Goal: Task Accomplishment & Management: Complete application form

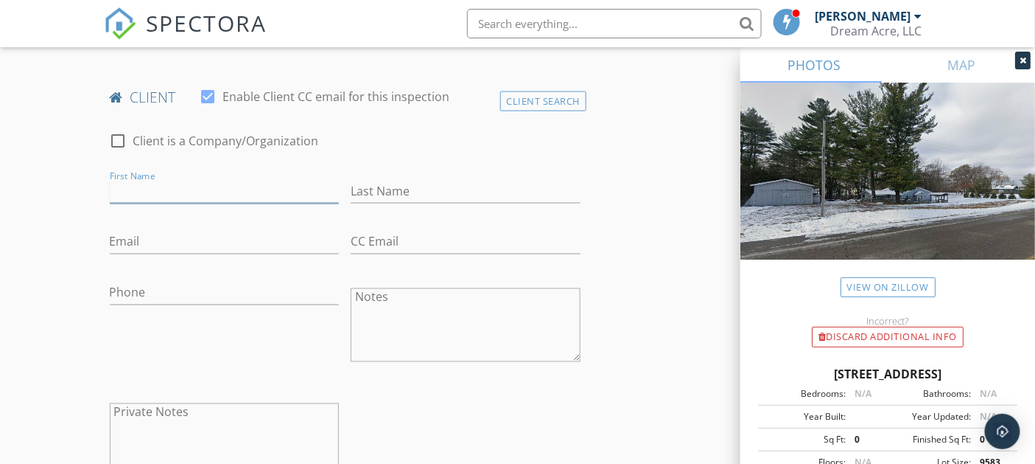
click at [133, 181] on input "First Name" at bounding box center [225, 191] width 230 height 24
type input "R"
type input "[PERSON_NAME]"
click at [377, 183] on input "Last Name" at bounding box center [466, 191] width 230 height 24
type input "Davie"
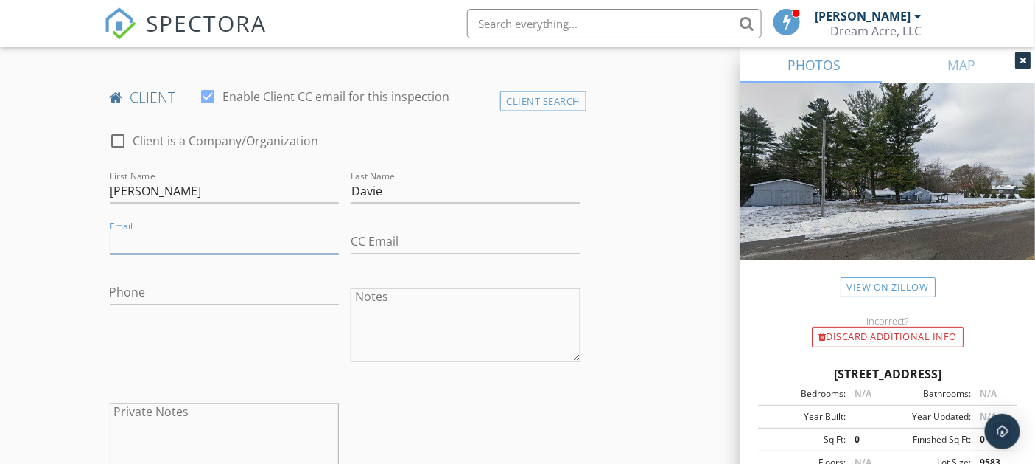
click at [259, 239] on input "Email" at bounding box center [225, 242] width 230 height 24
type input "[EMAIL_ADDRESS][DOMAIN_NAME]"
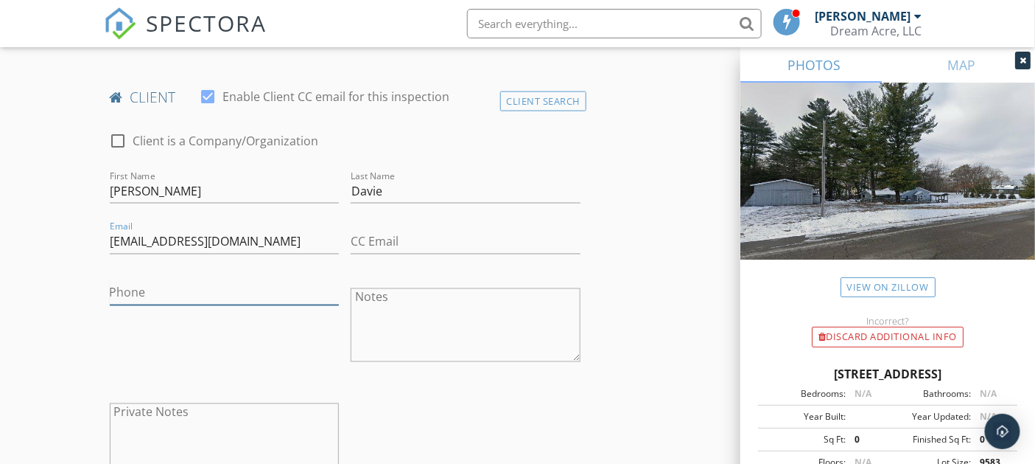
click at [240, 296] on input "Phone" at bounding box center [225, 293] width 230 height 24
type input "[PHONE_NUMBER]"
click at [233, 329] on div "Phone 989-572-3514" at bounding box center [225, 326] width 242 height 115
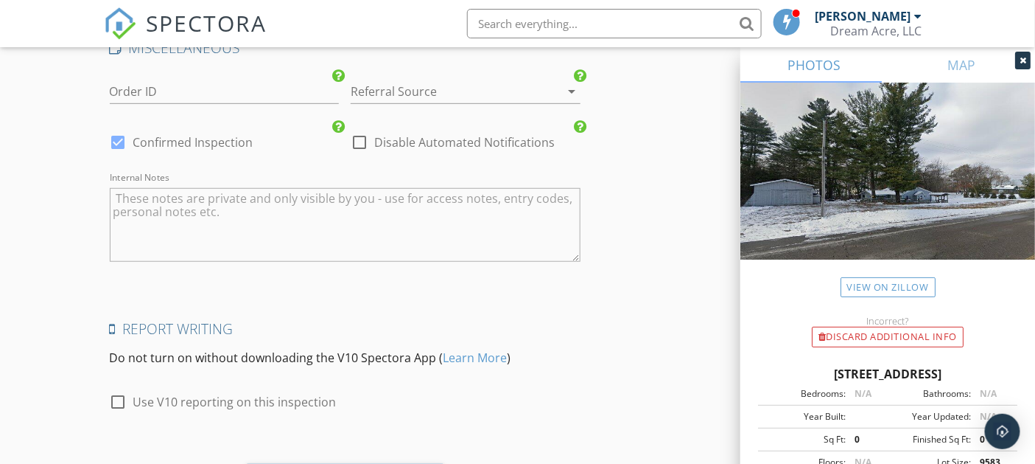
scroll to position [2177, 0]
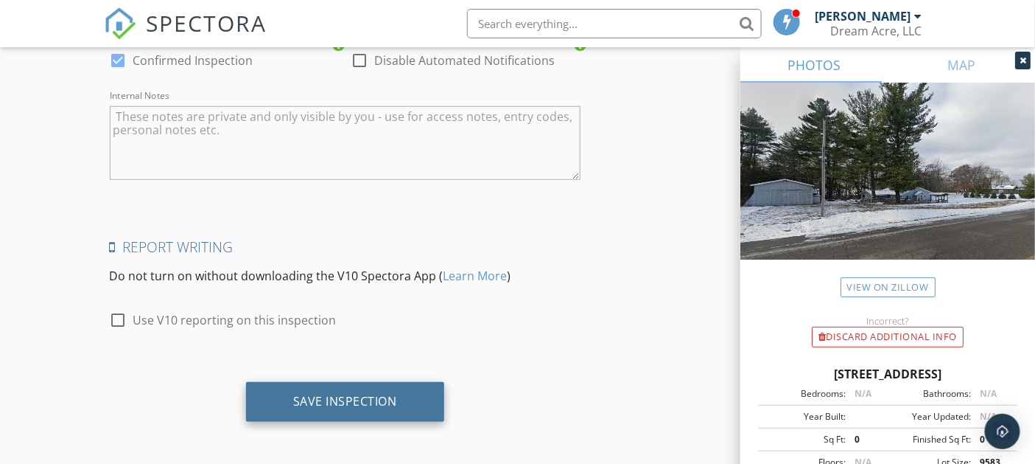
click at [321, 394] on div "Save Inspection" at bounding box center [345, 401] width 104 height 15
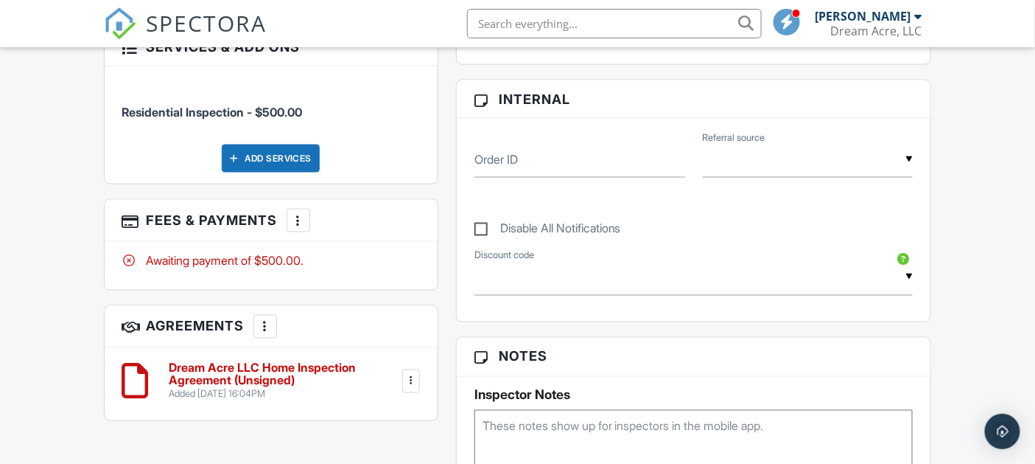
scroll to position [737, 0]
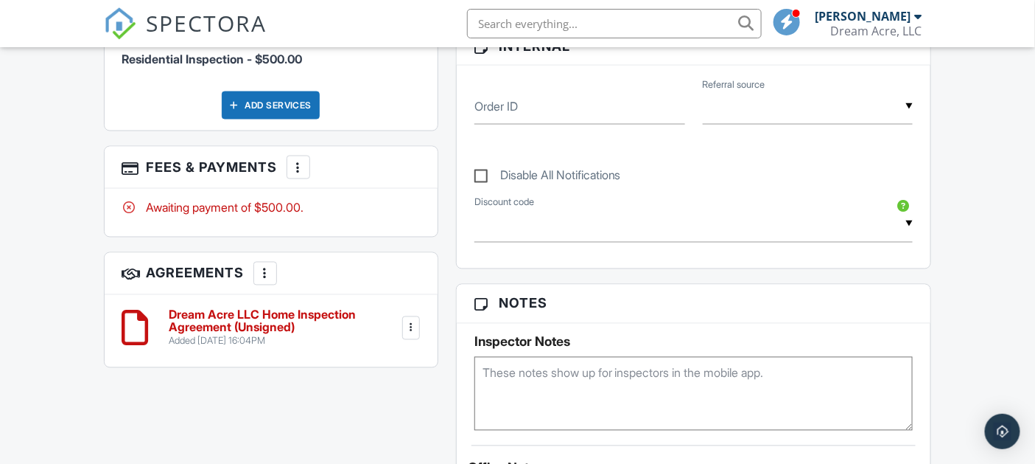
click at [411, 335] on div at bounding box center [411, 328] width 15 height 15
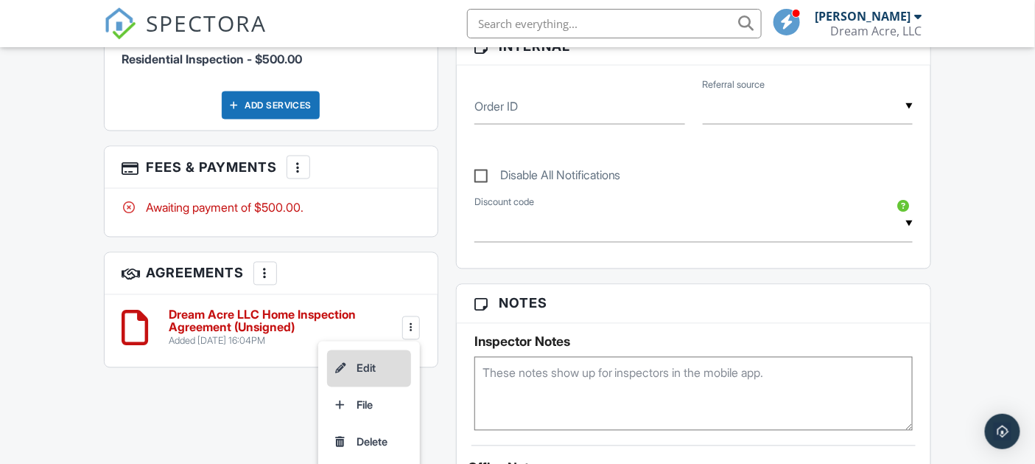
scroll to position [819, 0]
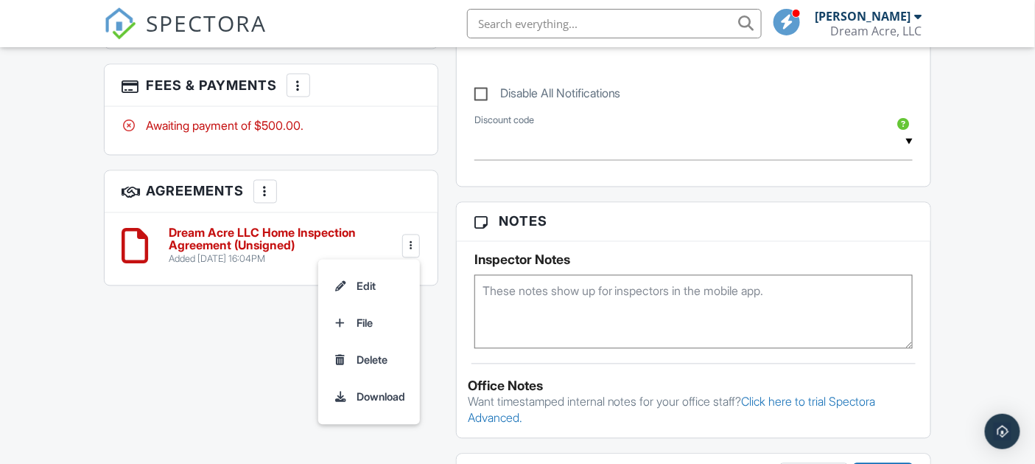
click at [226, 334] on div "All emails and texts are disabled for this inspection! All emails and texts hav…" at bounding box center [518, 232] width 846 height 1238
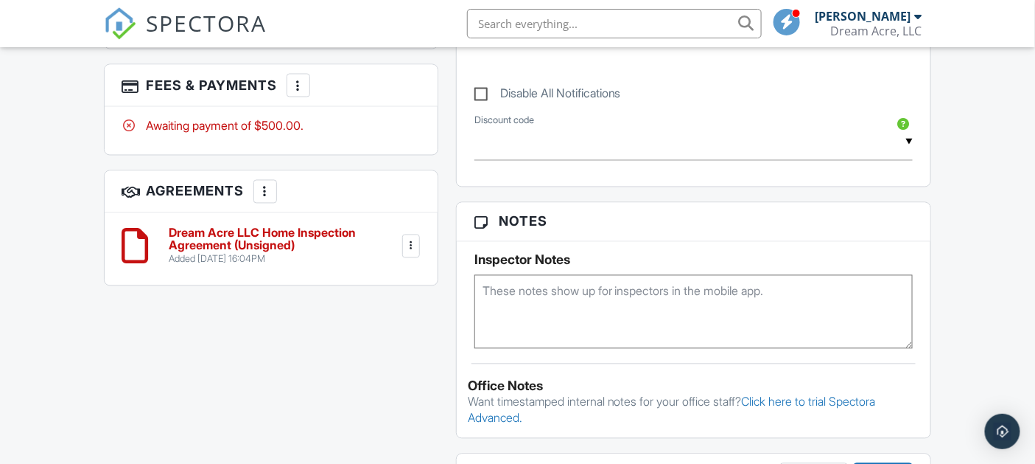
click at [262, 199] on div at bounding box center [265, 191] width 15 height 15
click at [320, 350] on div "All emails and texts are disabled for this inspection! All emails and texts hav…" at bounding box center [518, 232] width 846 height 1238
click at [408, 254] on div at bounding box center [411, 246] width 15 height 15
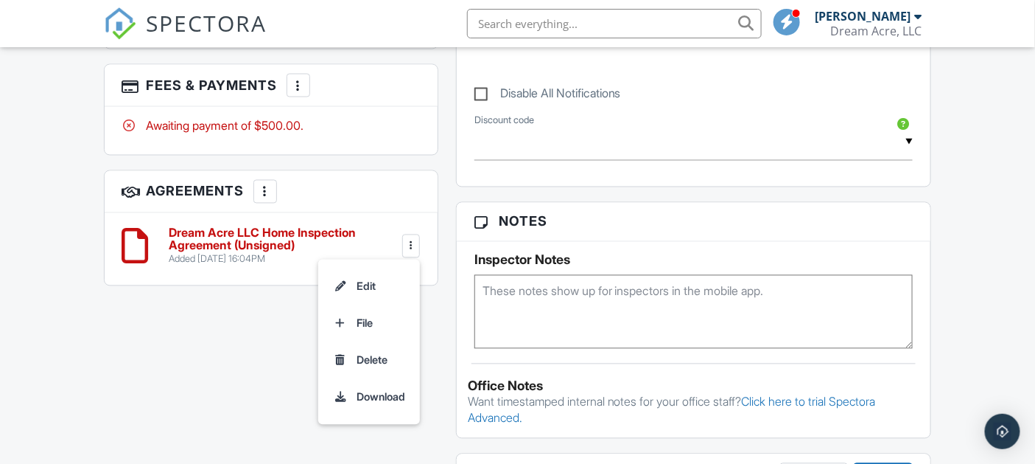
click at [233, 366] on div "All emails and texts are disabled for this inspection! All emails and texts hav…" at bounding box center [518, 232] width 846 height 1238
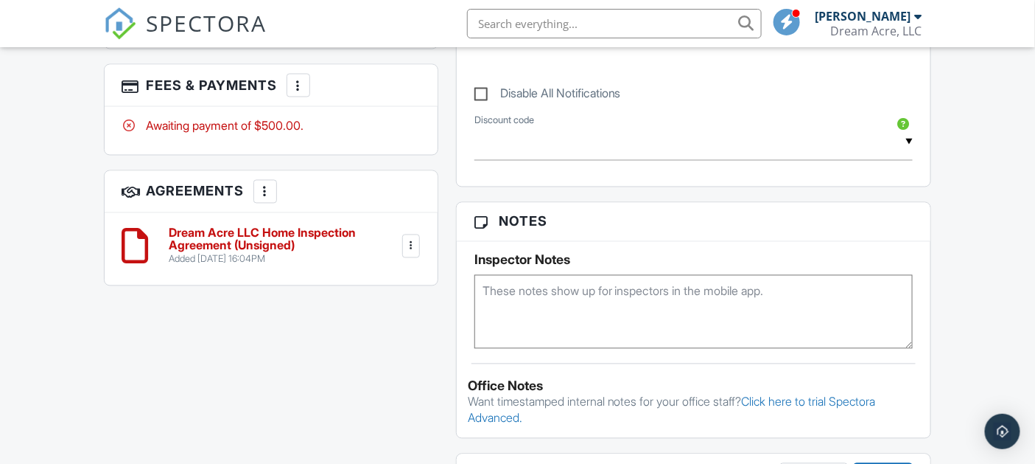
click at [333, 382] on div "All emails and texts are disabled for this inspection! All emails and texts hav…" at bounding box center [518, 232] width 846 height 1238
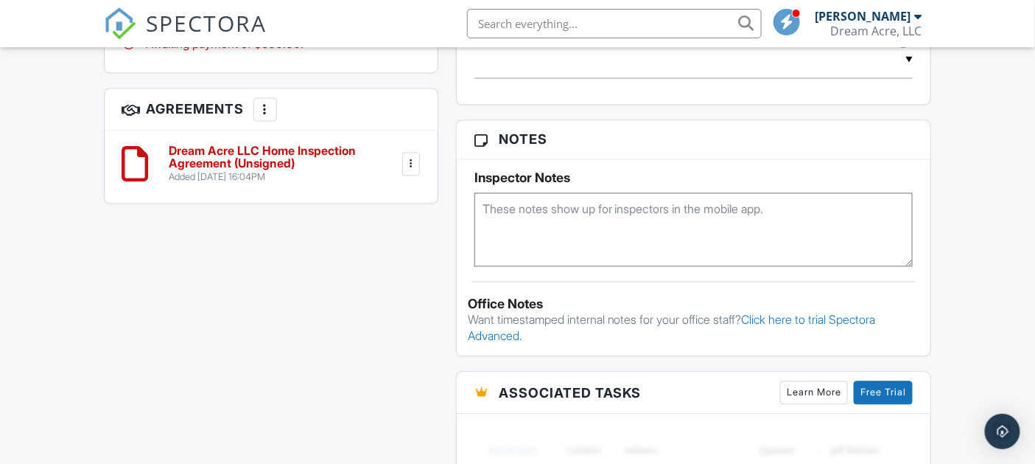
click at [413, 172] on div at bounding box center [411, 164] width 15 height 15
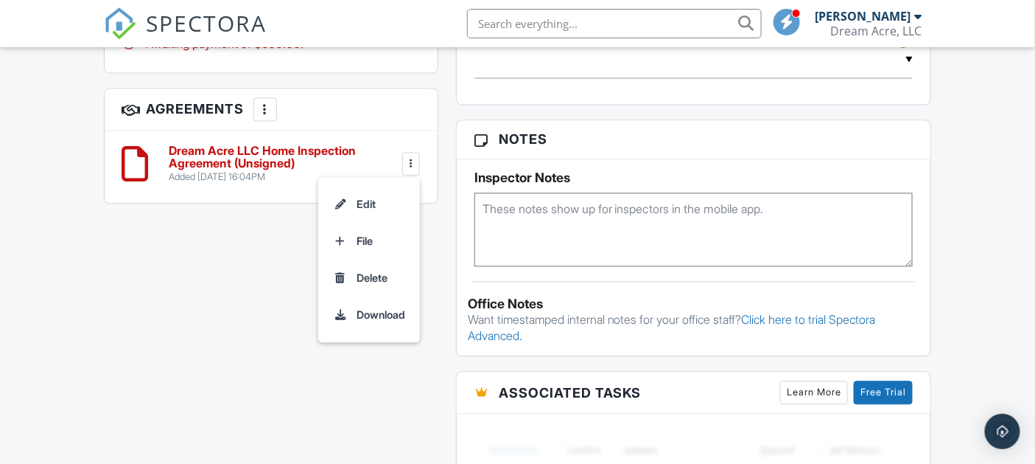
click at [224, 279] on div "All emails and texts are disabled for this inspection! All emails and texts hav…" at bounding box center [518, 150] width 846 height 1238
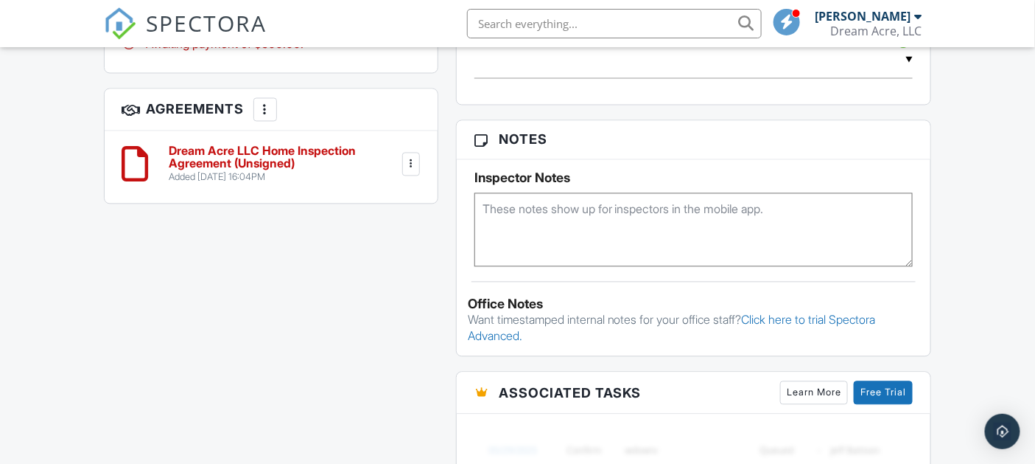
click at [258, 117] on div at bounding box center [265, 109] width 15 height 15
click at [244, 298] on div "All emails and texts are disabled for this inspection! All emails and texts hav…" at bounding box center [518, 150] width 846 height 1238
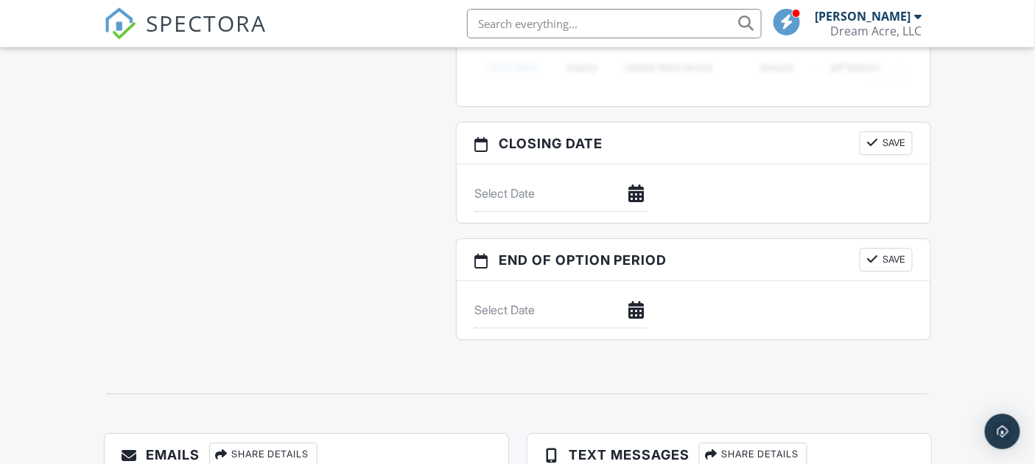
scroll to position [1470, 0]
